Goal: Task Accomplishment & Management: Manage account settings

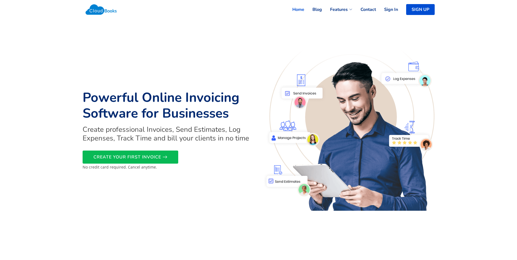
click at [388, 10] on link "Sign In" at bounding box center [387, 10] width 22 height 12
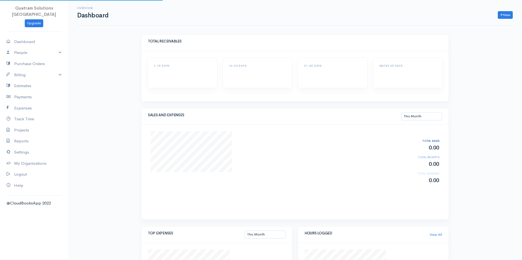
select select "thismonth"
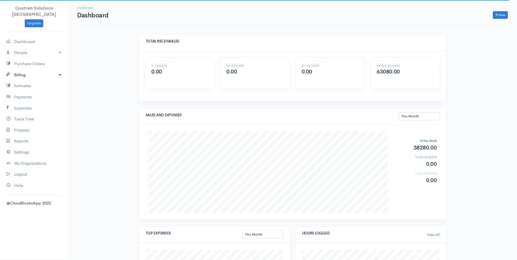
click at [26, 69] on link "Billing" at bounding box center [34, 74] width 68 height 11
click at [18, 69] on link "Billing" at bounding box center [34, 74] width 68 height 11
click at [22, 135] on link "Reports" at bounding box center [34, 140] width 68 height 11
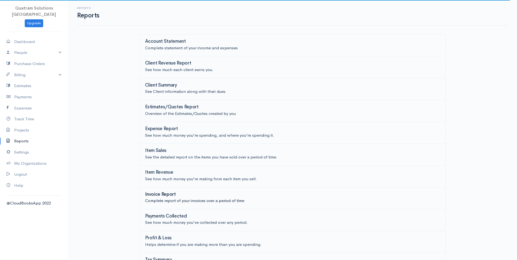
click at [164, 194] on h3 "Invoice Report" at bounding box center [160, 194] width 31 height 5
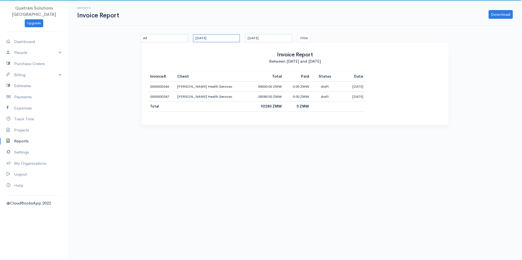
click at [215, 38] on input "[DATE]" at bounding box center [216, 38] width 47 height 8
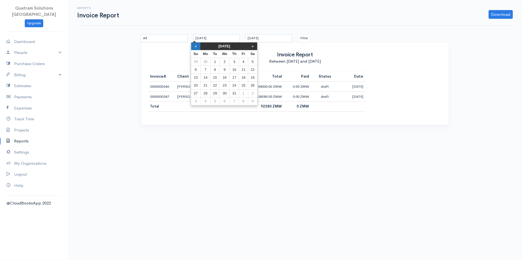
click at [197, 49] on th "«" at bounding box center [196, 46] width 10 height 8
click at [197, 66] on td "1" at bounding box center [198, 70] width 10 height 8
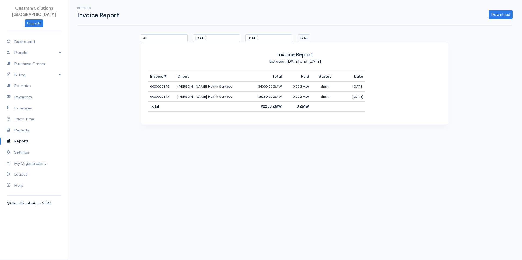
drag, startPoint x: 294, startPoint y: 37, endPoint x: 298, endPoint y: 37, distance: 3.5
click at [295, 37] on div "All Draft Sent Viewed Paid Partial Overdue Unpaid/Open [DATE] [DATE] Filter" at bounding box center [295, 38] width 314 height 8
click at [302, 37] on button "Filter" at bounding box center [304, 38] width 13 height 8
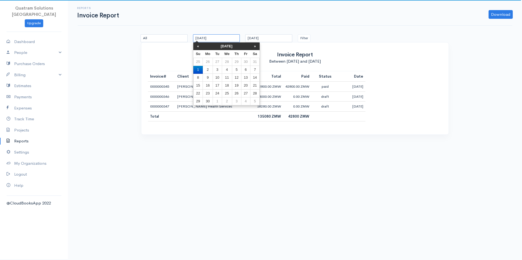
click at [217, 38] on input "[DATE]" at bounding box center [216, 38] width 47 height 8
click at [198, 46] on th "«" at bounding box center [198, 46] width 10 height 8
click at [198, 47] on th "«" at bounding box center [198, 46] width 10 height 8
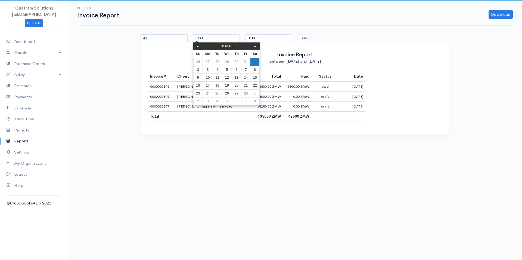
click at [256, 60] on td "1" at bounding box center [254, 62] width 9 height 8
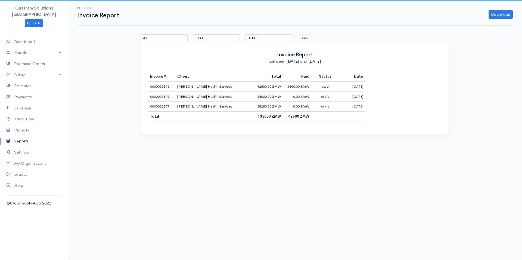
click at [296, 39] on div "Filter" at bounding box center [321, 38] width 52 height 8
click at [302, 38] on button "Filter" at bounding box center [304, 38] width 13 height 8
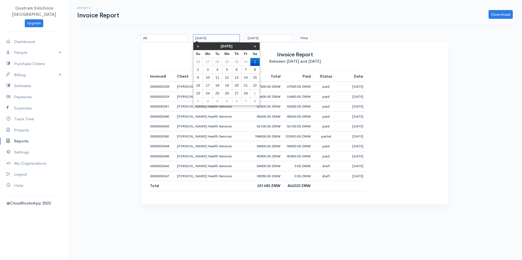
click at [228, 36] on input "[DATE]" at bounding box center [216, 38] width 47 height 8
click at [197, 46] on th "«" at bounding box center [198, 46] width 10 height 8
drag, startPoint x: 230, startPoint y: 59, endPoint x: 237, endPoint y: 56, distance: 7.3
click at [231, 59] on td "1" at bounding box center [227, 62] width 10 height 8
type input "[DATE]"
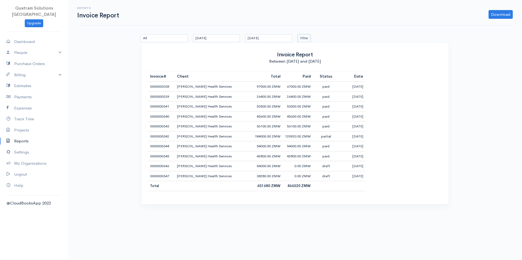
click at [306, 42] on button "Filter" at bounding box center [304, 38] width 13 height 8
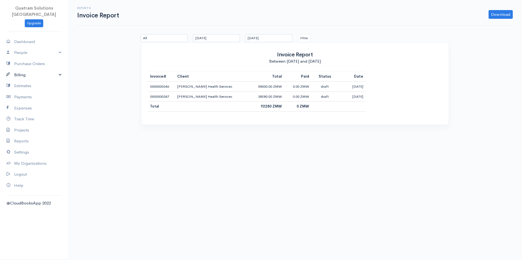
click at [33, 69] on link "Billing" at bounding box center [34, 74] width 68 height 11
click at [20, 80] on link "Invoice" at bounding box center [34, 85] width 68 height 10
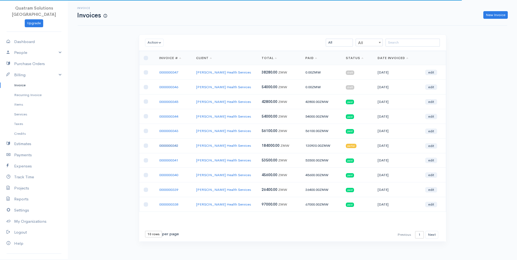
click at [166, 146] on link "0000000342" at bounding box center [168, 145] width 19 height 5
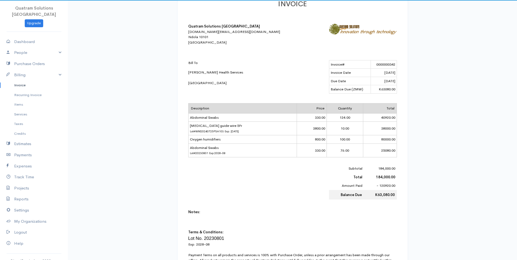
scroll to position [111, 0]
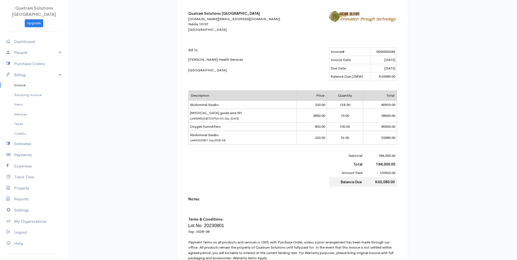
click at [460, 117] on div "Invoice Invoice #0000000342 Actions Edit Invoice Enter Payment Print Send By Em…" at bounding box center [292, 210] width 449 height 642
